Goal: Information Seeking & Learning: Compare options

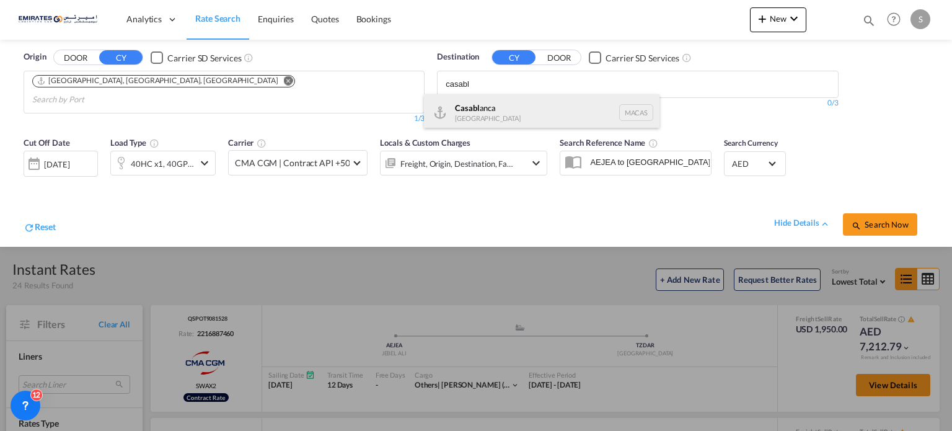
type input "casabl"
click at [479, 104] on div "Casabl anca [GEOGRAPHIC_DATA] [GEOGRAPHIC_DATA]" at bounding box center [542, 112] width 236 height 37
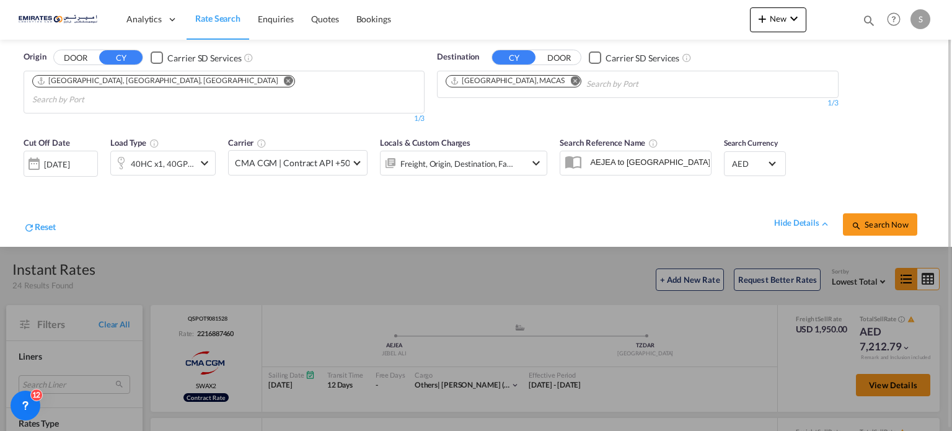
drag, startPoint x: 890, startPoint y: 213, endPoint x: 740, endPoint y: 109, distance: 183.2
click at [890, 219] on span "Search Now" at bounding box center [880, 224] width 56 height 10
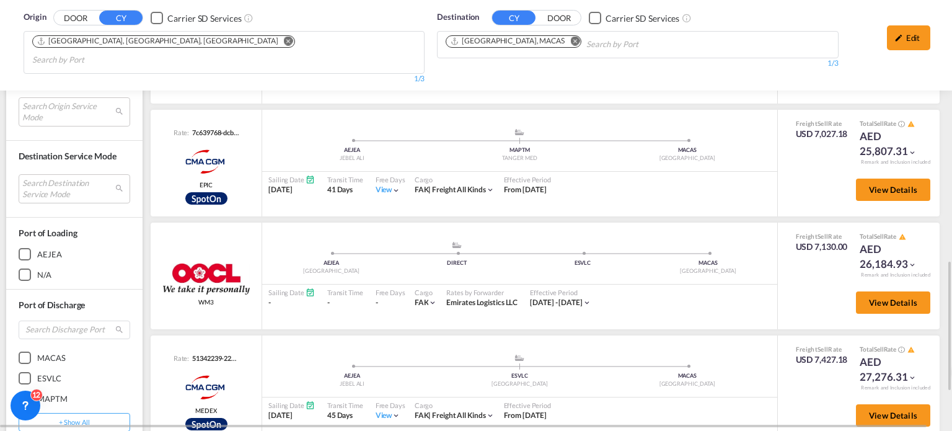
scroll to position [930, 0]
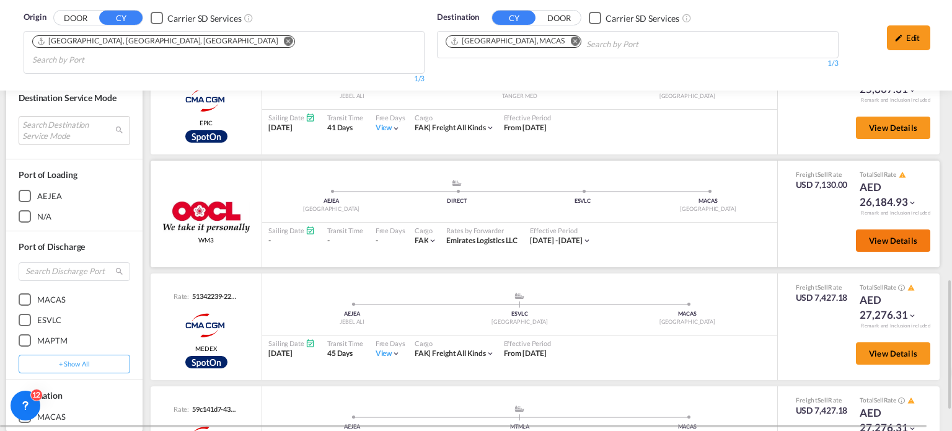
click at [879, 236] on span "View Details" at bounding box center [893, 241] width 48 height 10
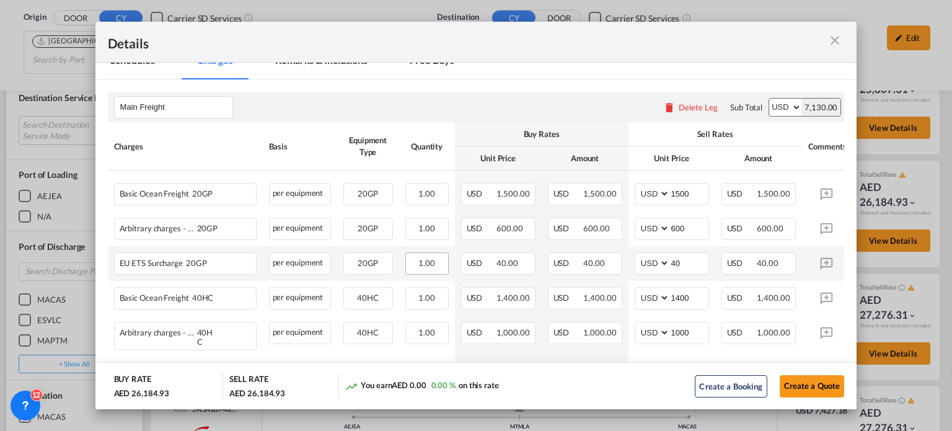
scroll to position [248, 0]
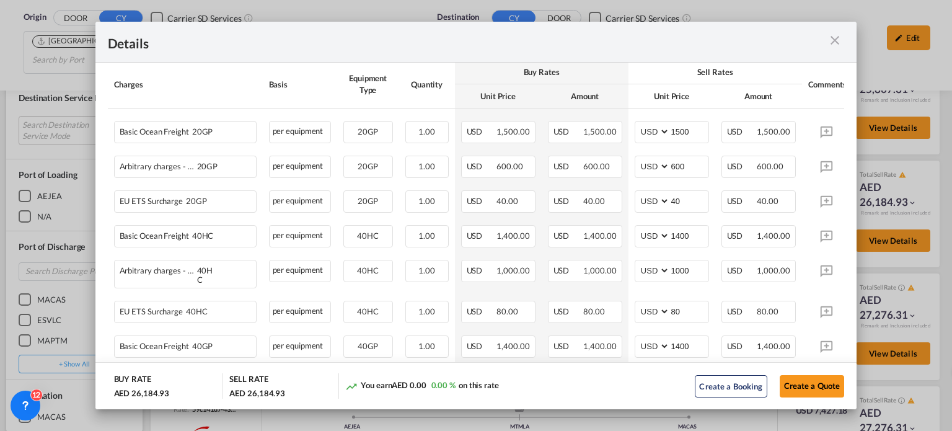
click at [839, 44] on md-icon "icon-close m-3 fg-AAA8AD cursor" at bounding box center [835, 40] width 15 height 15
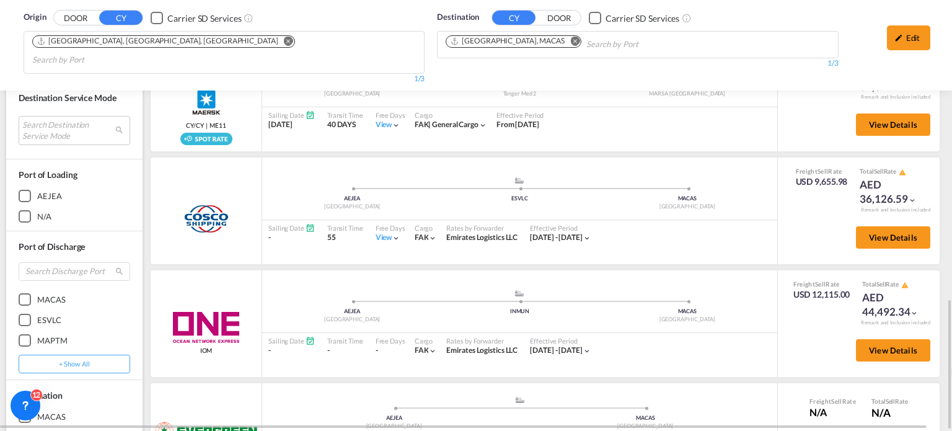
scroll to position [1542, 0]
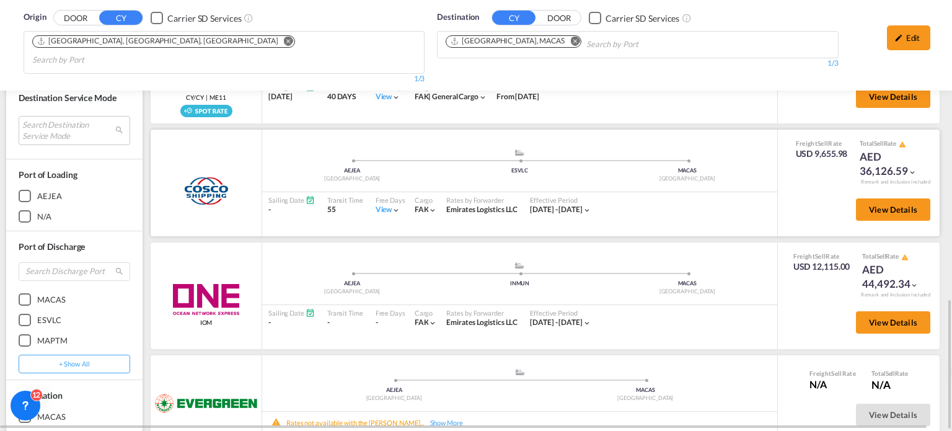
click at [388, 205] on div "View" at bounding box center [388, 210] width 25 height 11
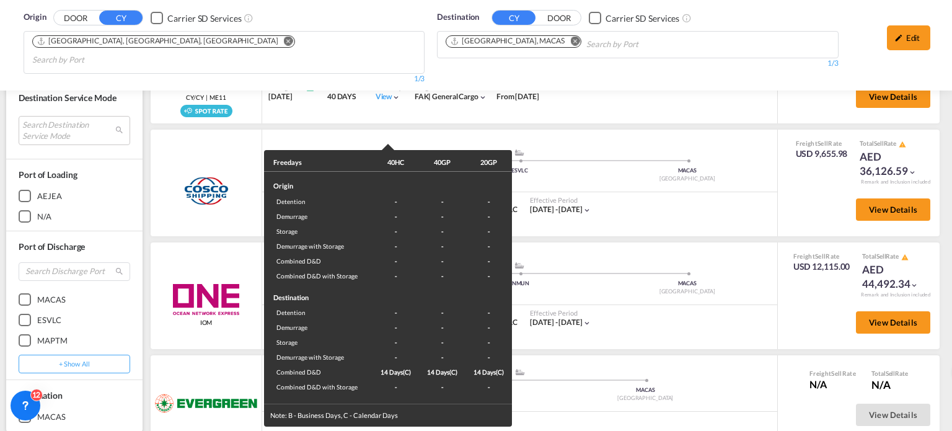
click at [652, 201] on div "Freedays 40HC 40GP 20GP Origin Detention - - - Demurrage - - - Storage - - - De…" at bounding box center [476, 215] width 952 height 431
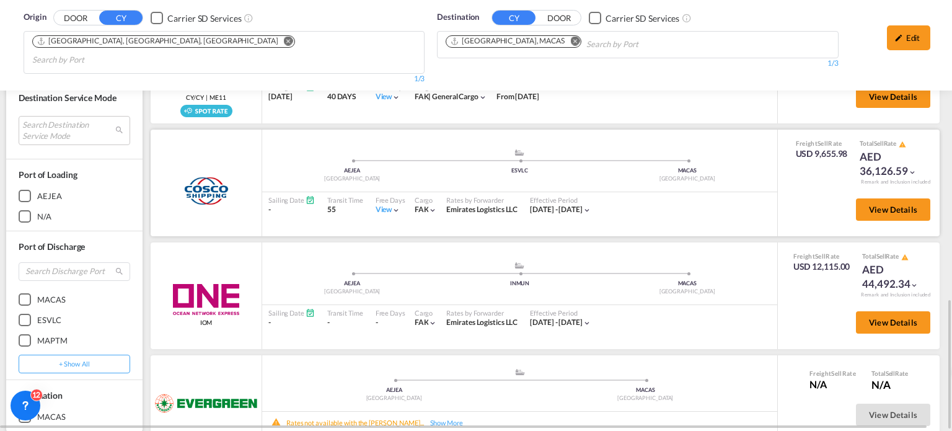
click at [377, 205] on div "View" at bounding box center [388, 210] width 25 height 11
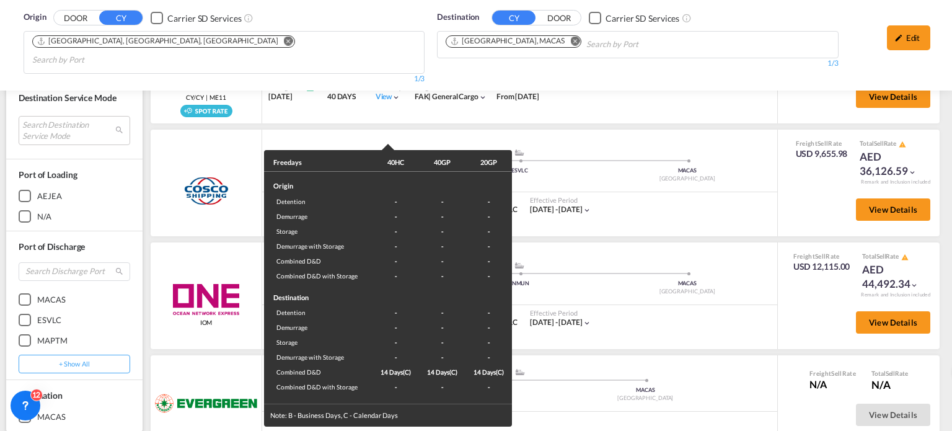
click at [727, 225] on div "Freedays 40HC 40GP 20GP Origin Detention - - - Demurrage - - - Storage - - - De…" at bounding box center [476, 215] width 952 height 431
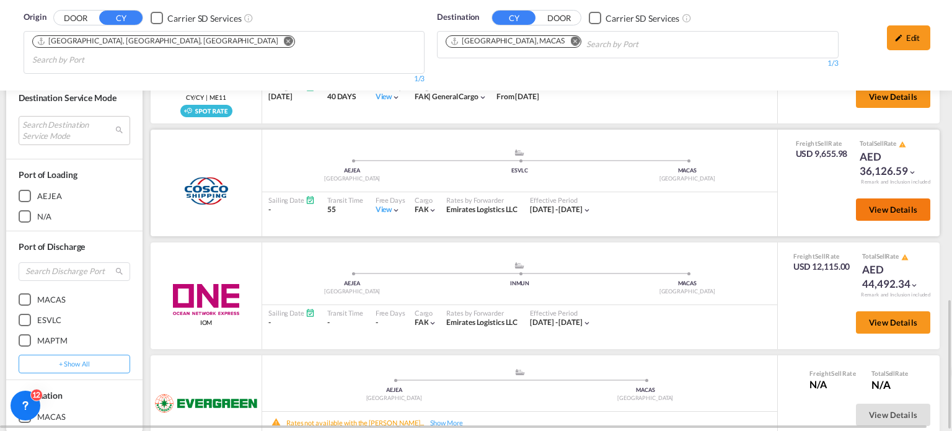
click at [869, 205] on span "View Details" at bounding box center [893, 210] width 48 height 10
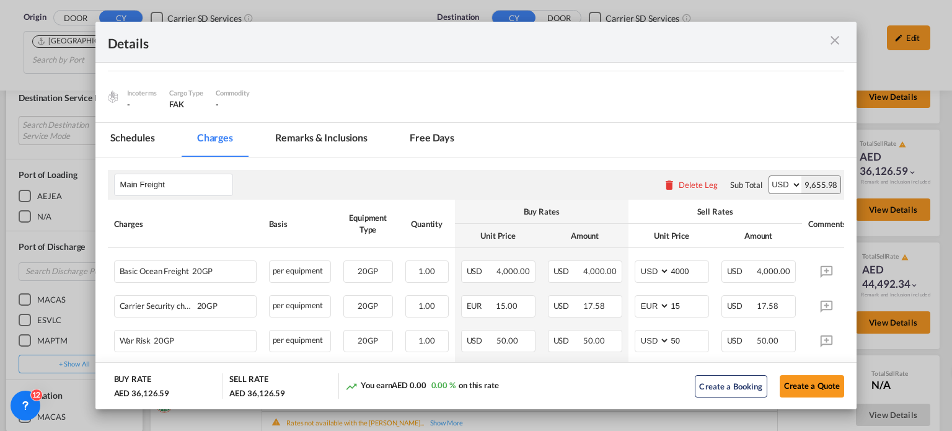
scroll to position [248, 0]
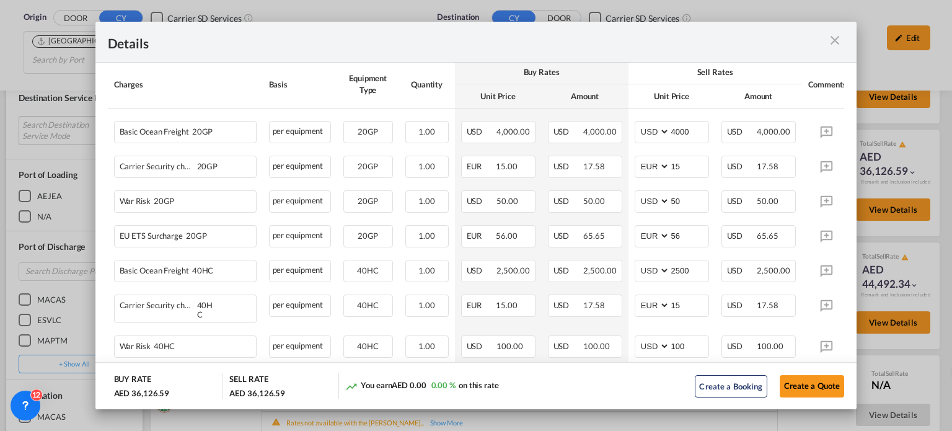
click at [839, 37] on md-icon "icon-close m-3 fg-AAA8AD cursor" at bounding box center [835, 40] width 15 height 15
